Goal: Find contact information: Find contact information

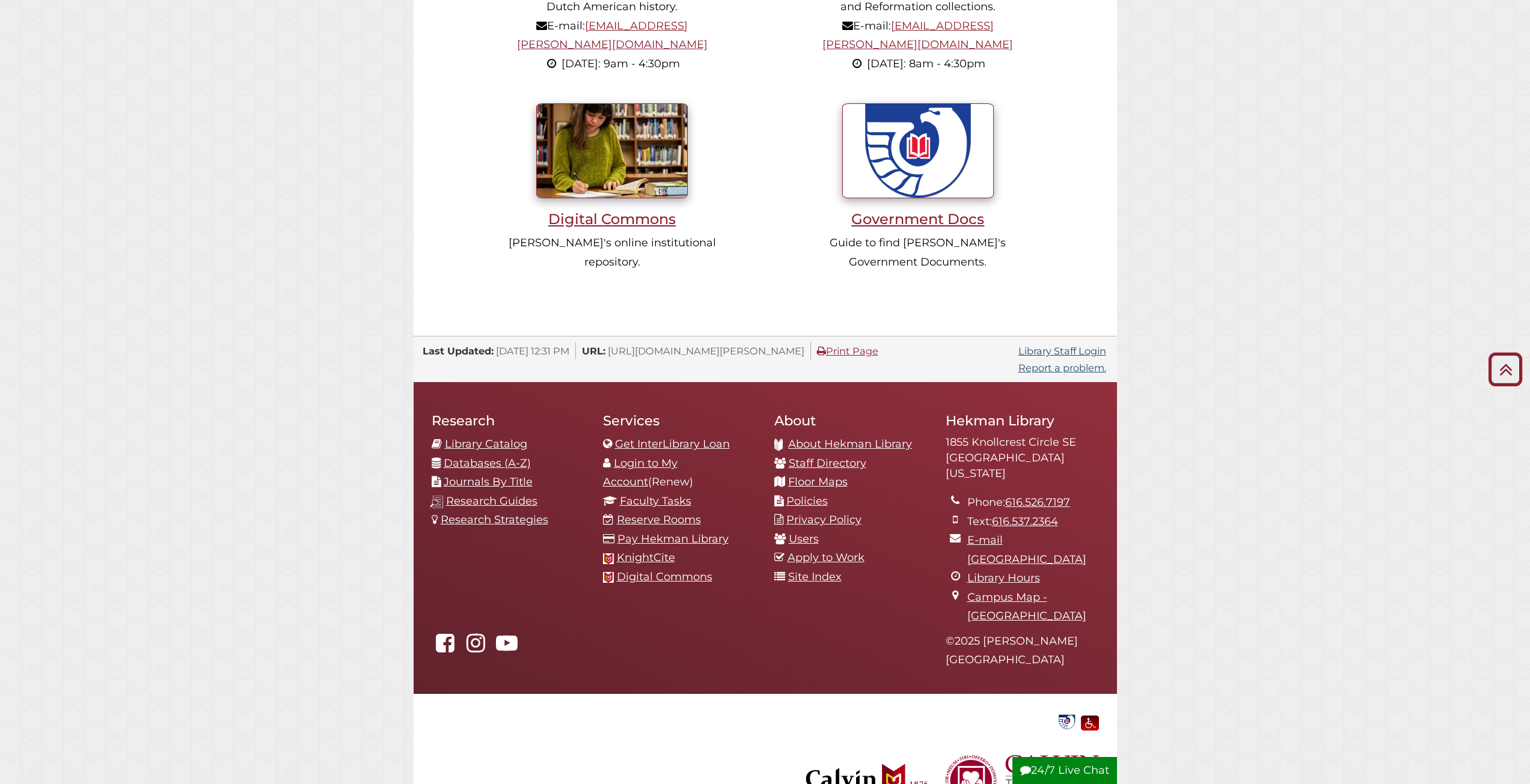
scroll to position [1146, 0]
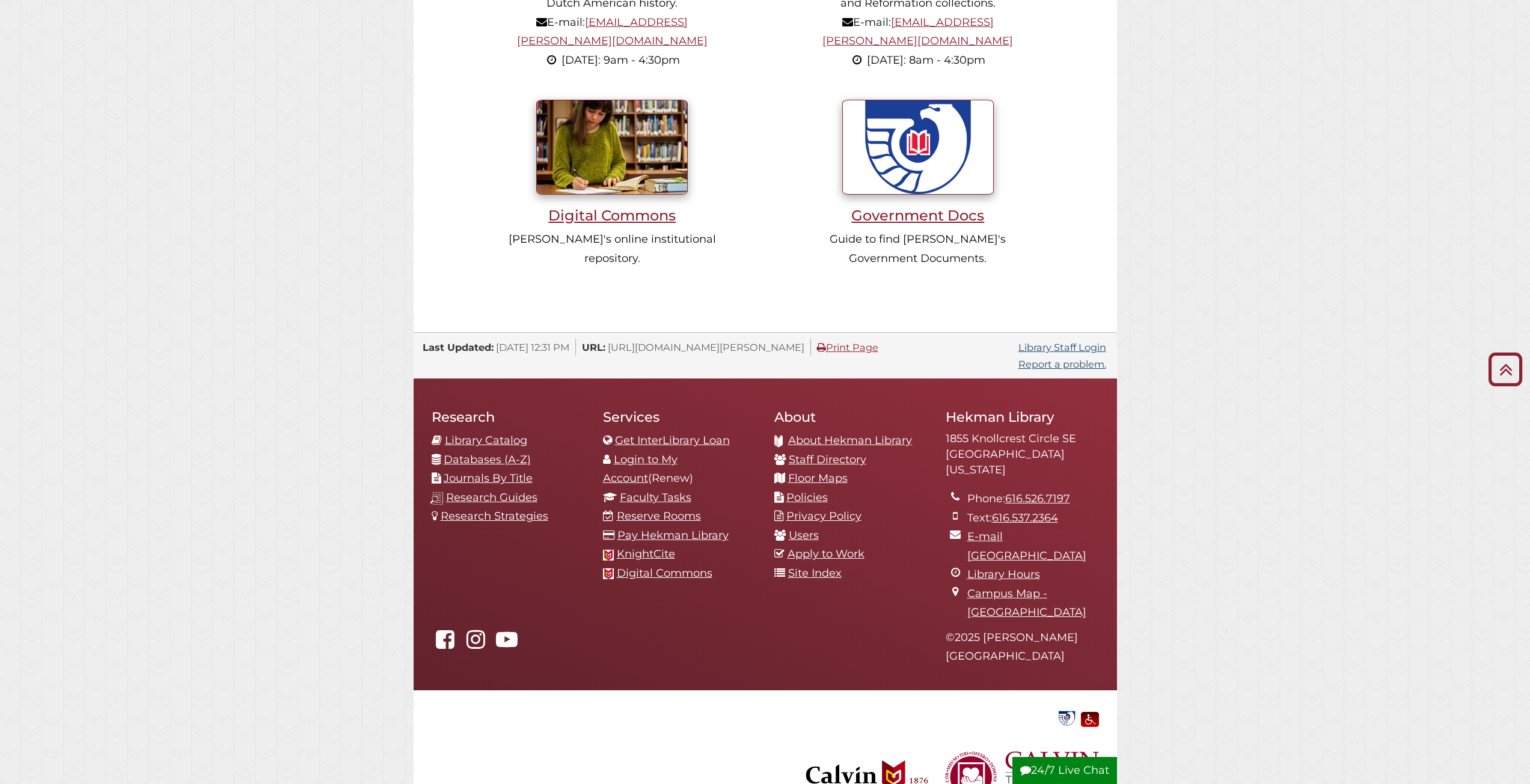
click at [726, 342] on span "https://library.calvin.edu/home" at bounding box center [706, 348] width 197 height 12
click at [760, 342] on span "https://library.calvin.edu/home" at bounding box center [706, 348] width 197 height 12
click at [763, 342] on span "https://library.calvin.edu/home" at bounding box center [706, 348] width 197 height 12
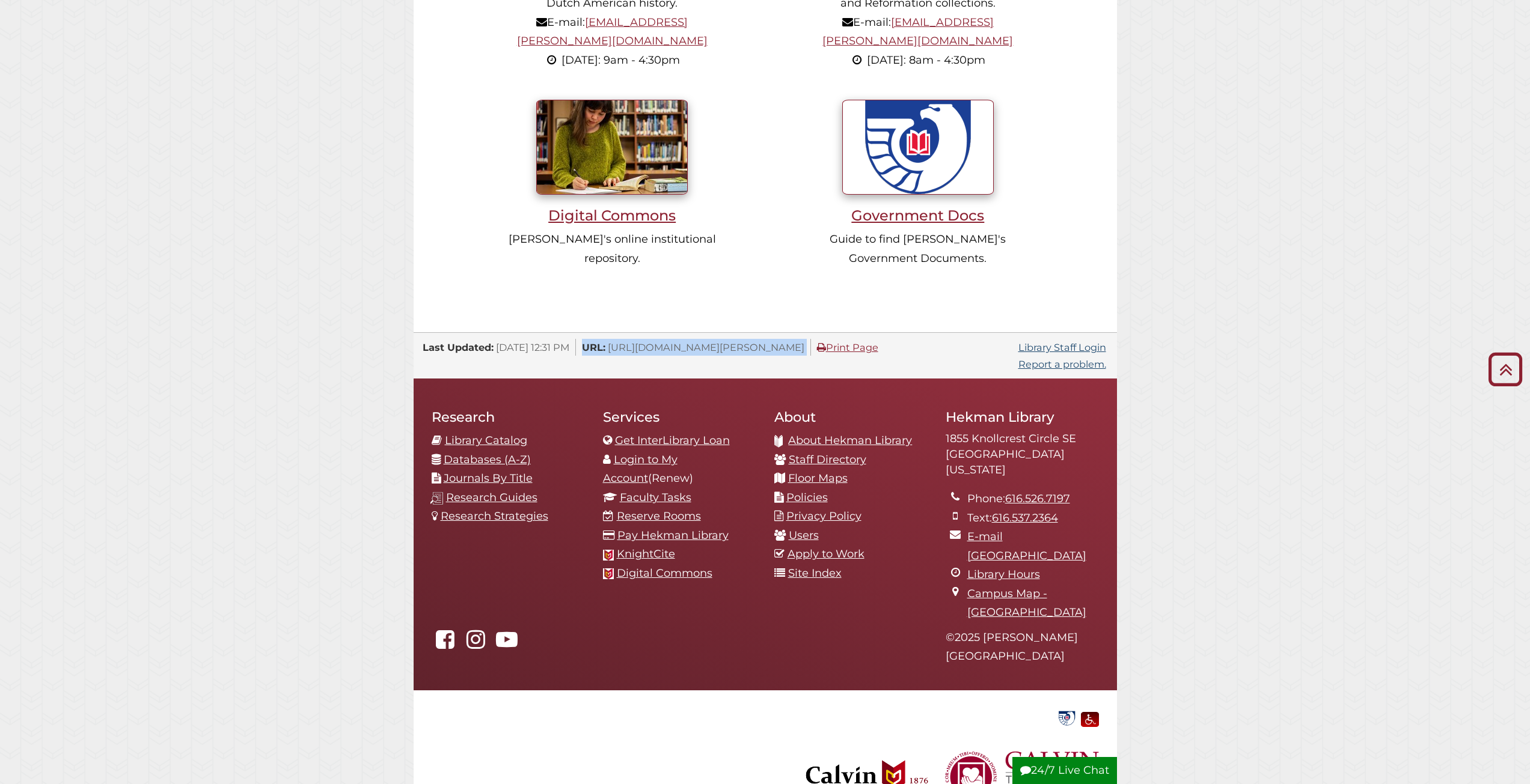
click at [770, 342] on span "https://library.calvin.edu/home" at bounding box center [706, 348] width 197 height 12
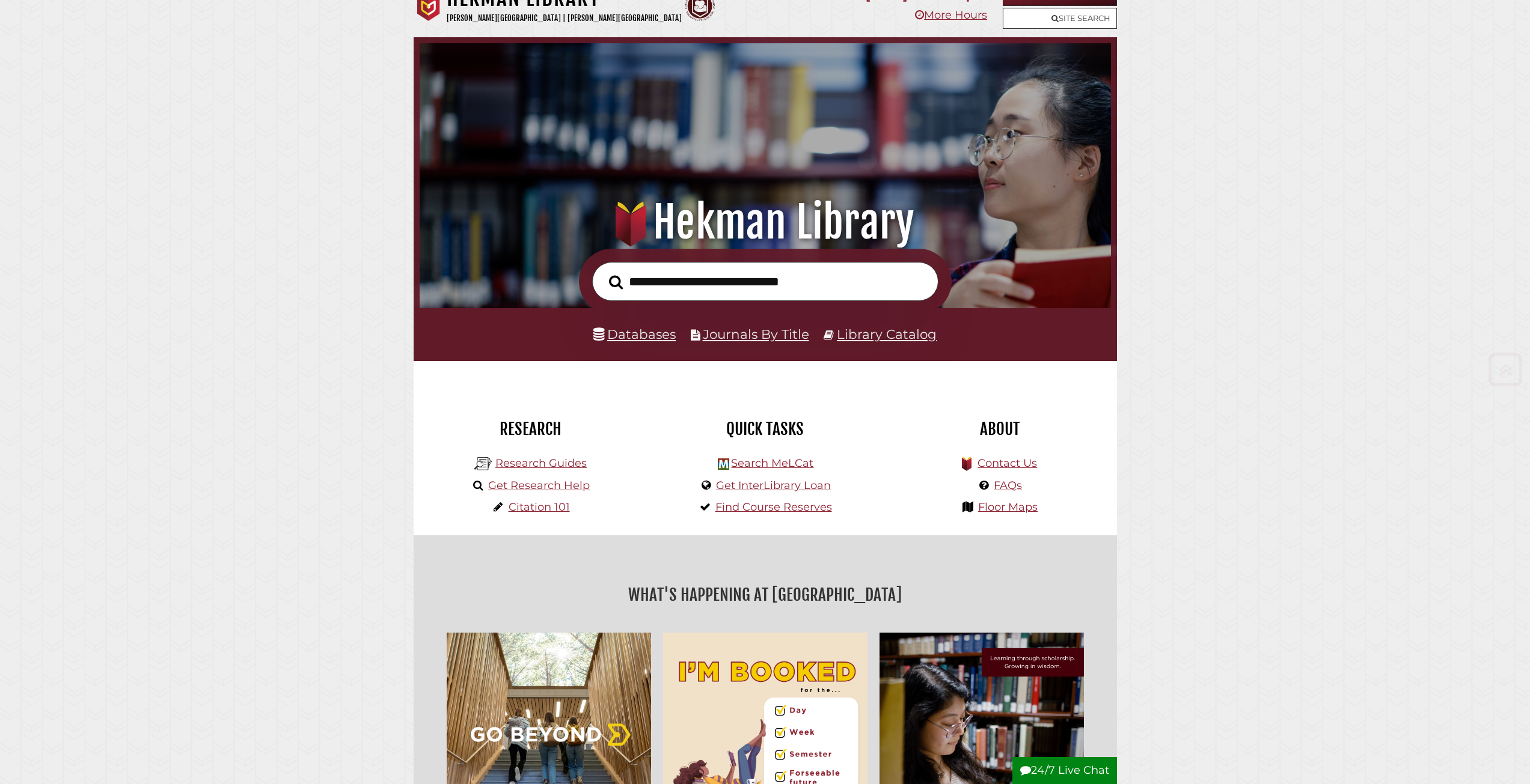
scroll to position [0, 0]
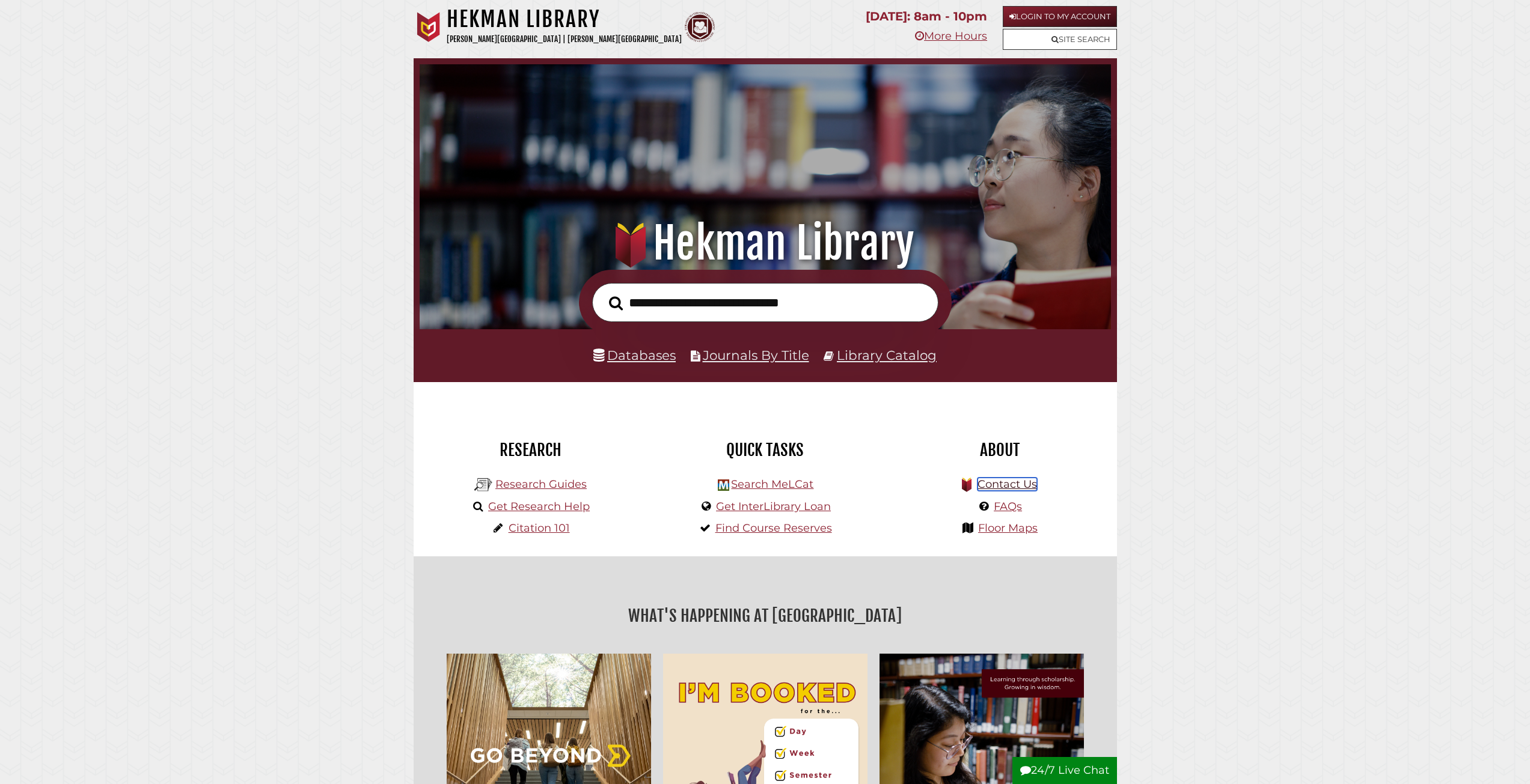
click at [1022, 485] on link "Contact Us" at bounding box center [1007, 485] width 60 height 13
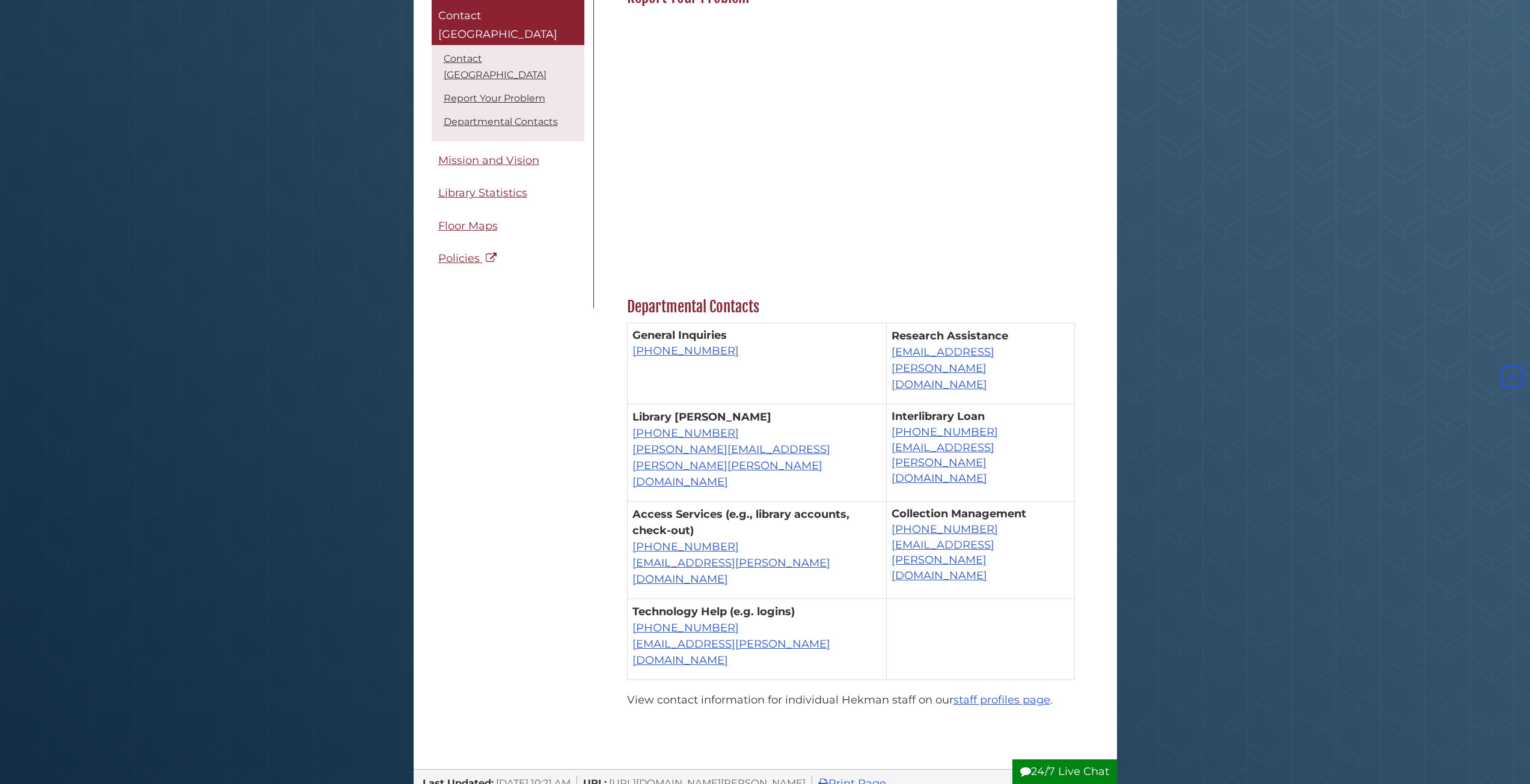
scroll to position [541, 0]
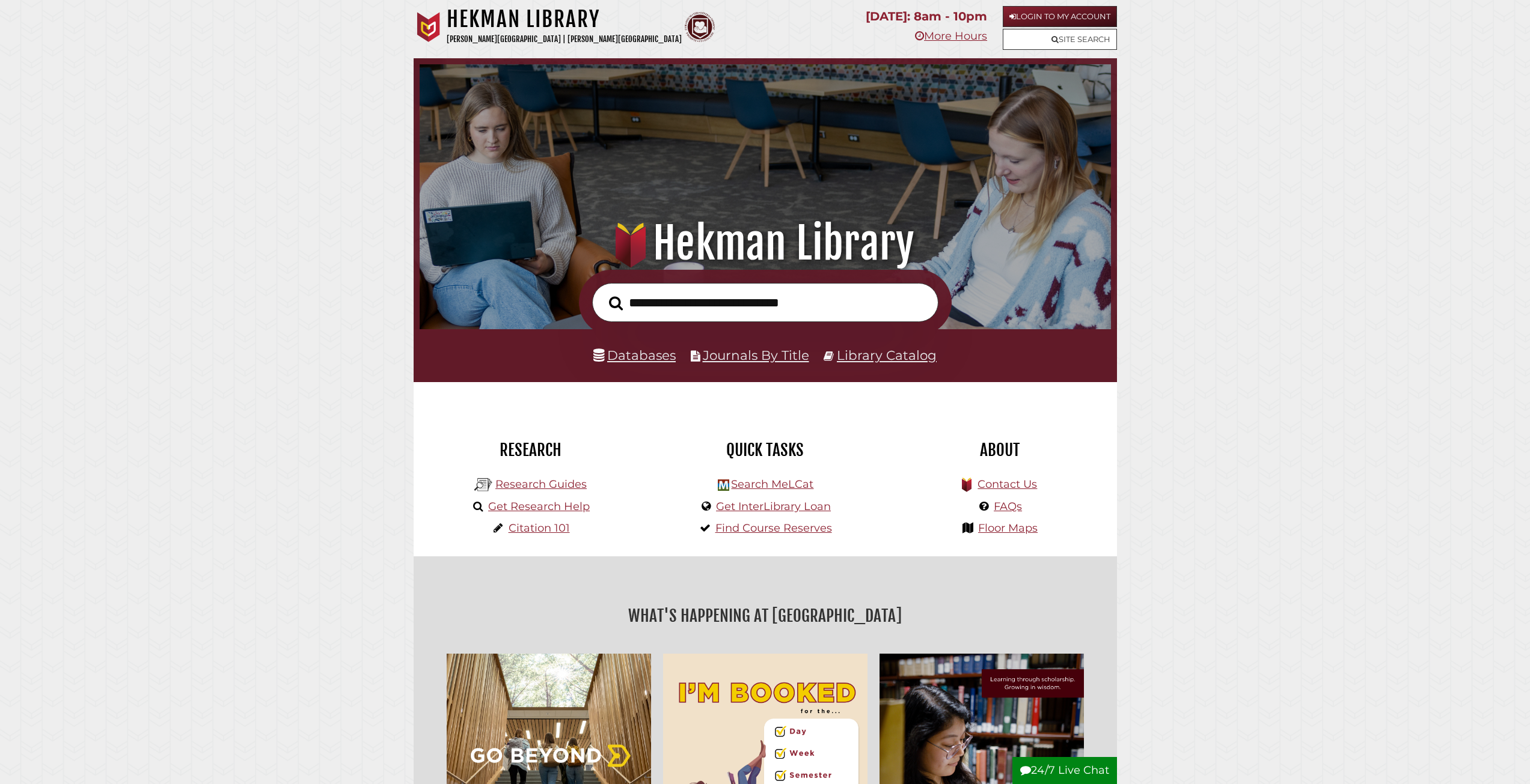
scroll to position [229, 685]
